Goal: Find specific page/section: Find specific page/section

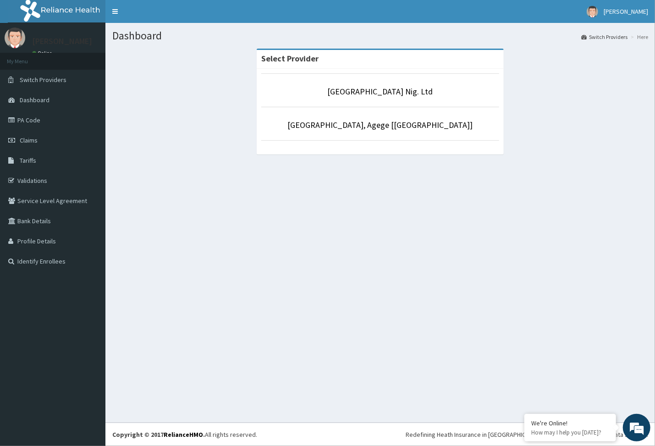
click at [27, 115] on link "PA Code" at bounding box center [52, 120] width 105 height 20
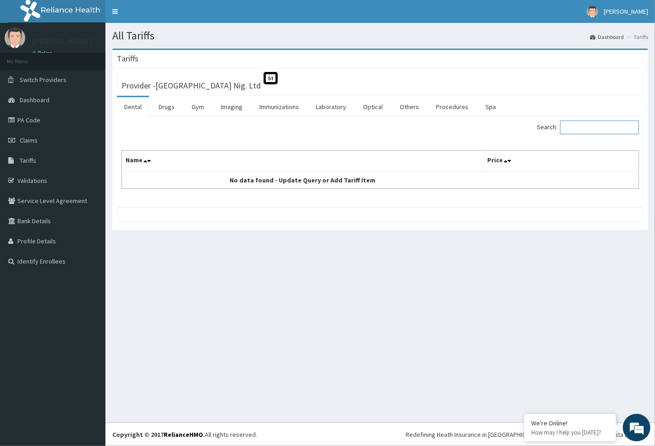
click at [583, 126] on input "Search:" at bounding box center [599, 128] width 79 height 14
paste input "[MEDICAL_DATA]"
type input "[MEDICAL_DATA]"
click at [326, 113] on link "Laboratory" at bounding box center [330, 106] width 45 height 19
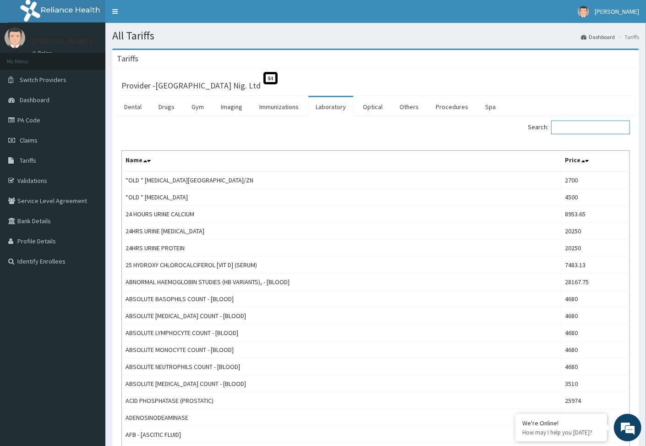
click at [586, 129] on input "Search:" at bounding box center [590, 128] width 79 height 14
paste input "[MEDICAL_DATA]"
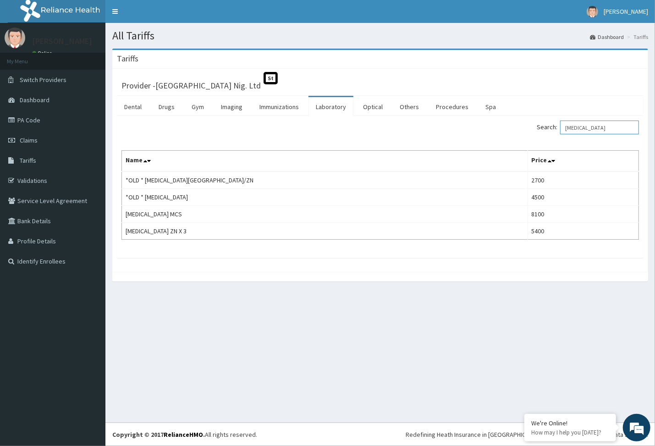
click at [574, 130] on input "[MEDICAL_DATA]" at bounding box center [599, 128] width 79 height 14
type input "[MEDICAL_DATA]"
click at [18, 117] on link "PA Code" at bounding box center [52, 120] width 105 height 20
